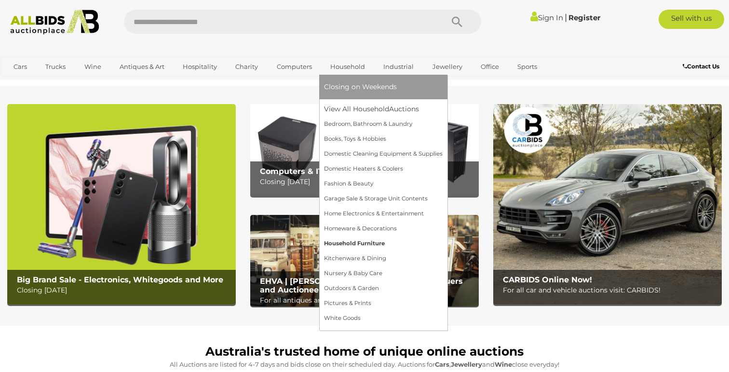
click at [369, 243] on link "Household Furniture" at bounding box center [383, 243] width 119 height 15
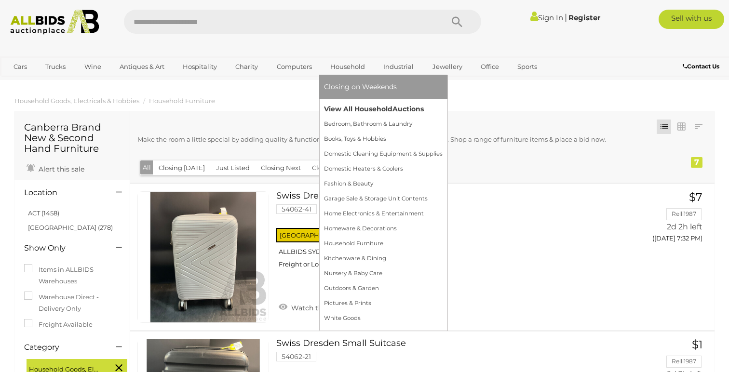
click at [369, 106] on link "View All Household Auctions" at bounding box center [383, 109] width 119 height 15
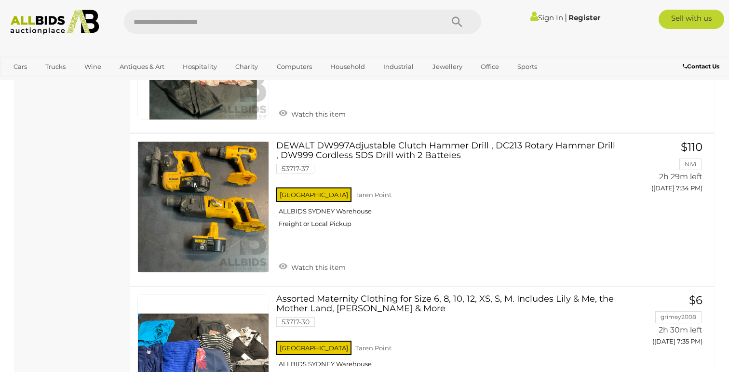
scroll to position [1303, 0]
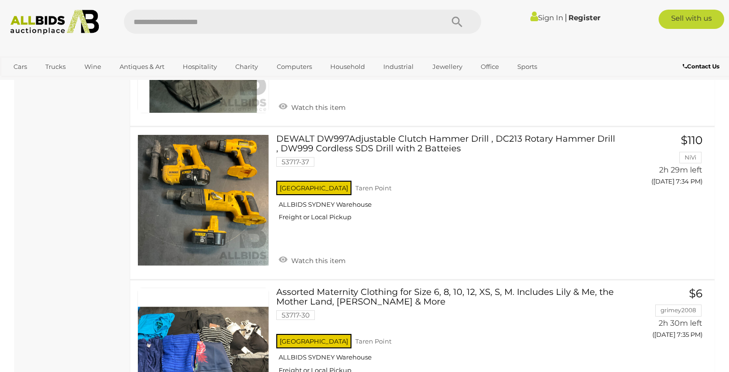
click at [348, 21] on input "text" at bounding box center [278, 22] width 309 height 24
type input "******"
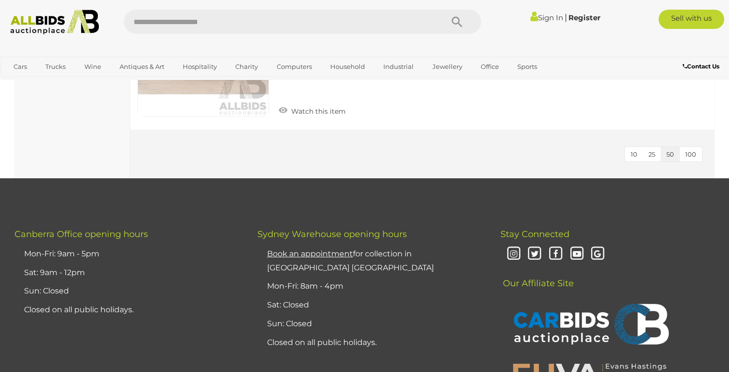
scroll to position [1367, 0]
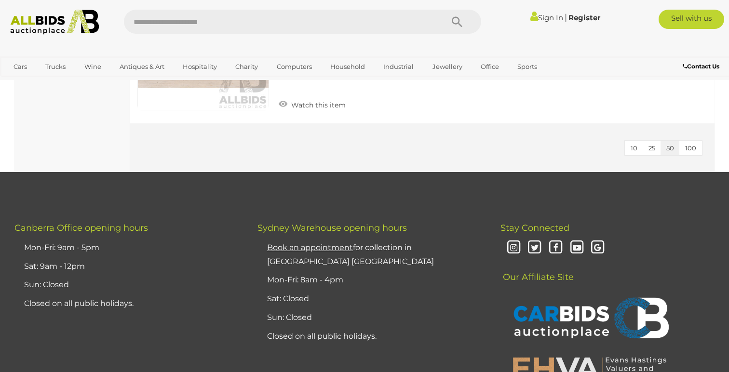
click at [687, 152] on button "100" at bounding box center [690, 148] width 23 height 15
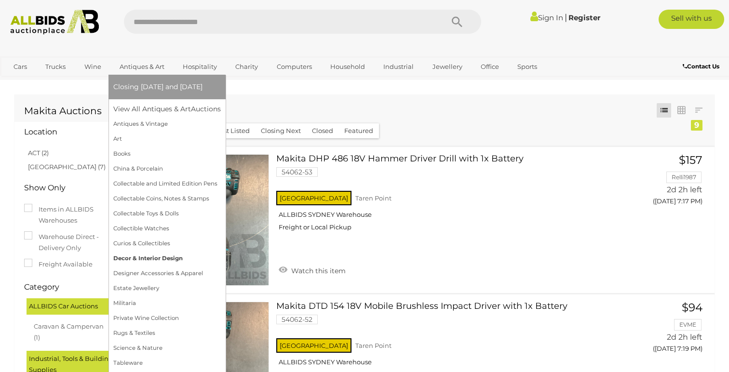
click at [148, 253] on link "Decor & Interior Design" at bounding box center [166, 258] width 107 height 15
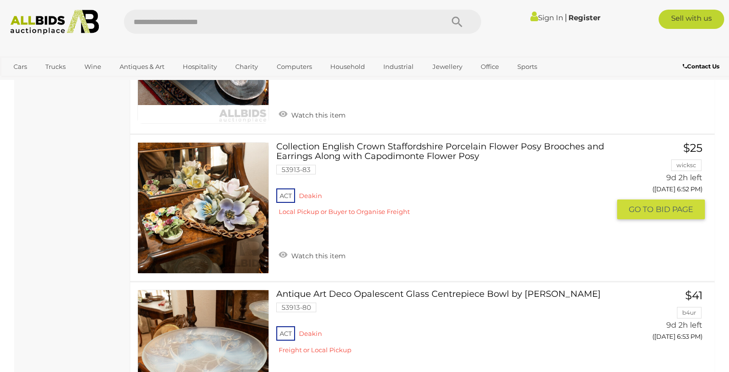
scroll to position [9213, 0]
